Goal: Task Accomplishment & Management: Manage account settings

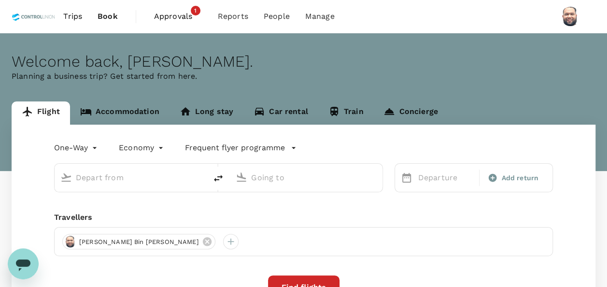
click at [175, 21] on span "Approvals" at bounding box center [178, 17] width 48 height 12
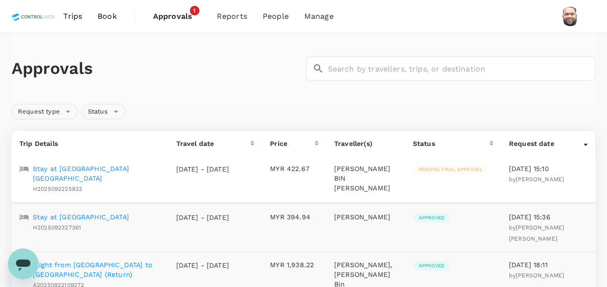
click at [121, 166] on p "Stay at [GEOGRAPHIC_DATA] [GEOGRAPHIC_DATA]" at bounding box center [96, 173] width 127 height 19
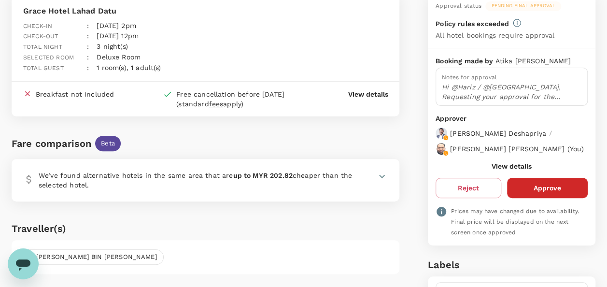
scroll to position [97, 0]
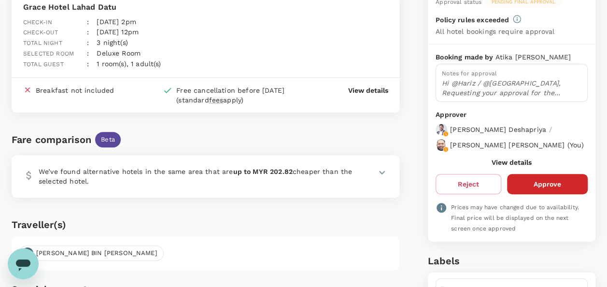
click at [507, 166] on button "View details" at bounding box center [512, 162] width 40 height 8
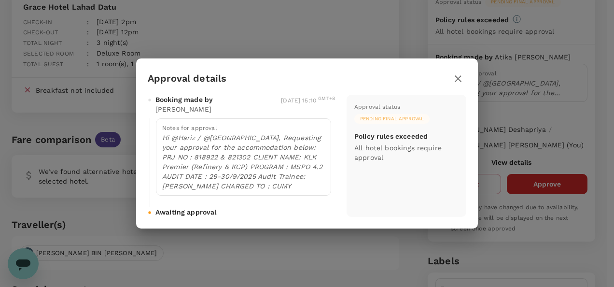
click at [456, 81] on icon "button" at bounding box center [458, 78] width 7 height 7
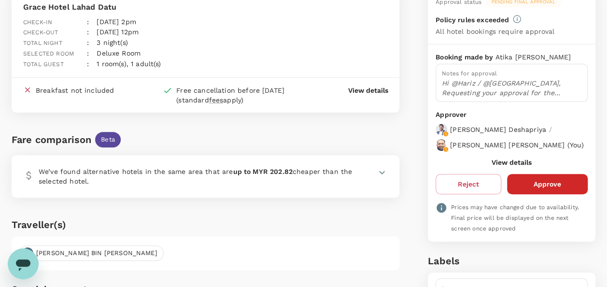
click at [551, 189] on button "Approve" at bounding box center [547, 184] width 81 height 20
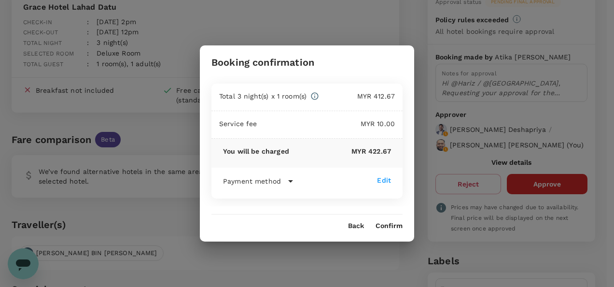
click at [393, 224] on button "Confirm" at bounding box center [389, 226] width 27 height 8
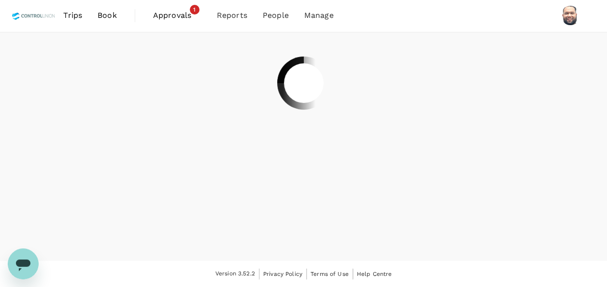
scroll to position [0, 0]
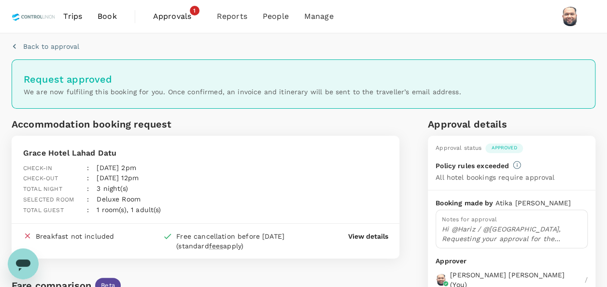
click at [176, 17] on span "Approvals" at bounding box center [177, 17] width 48 height 12
